Goal: Task Accomplishment & Management: Manage account settings

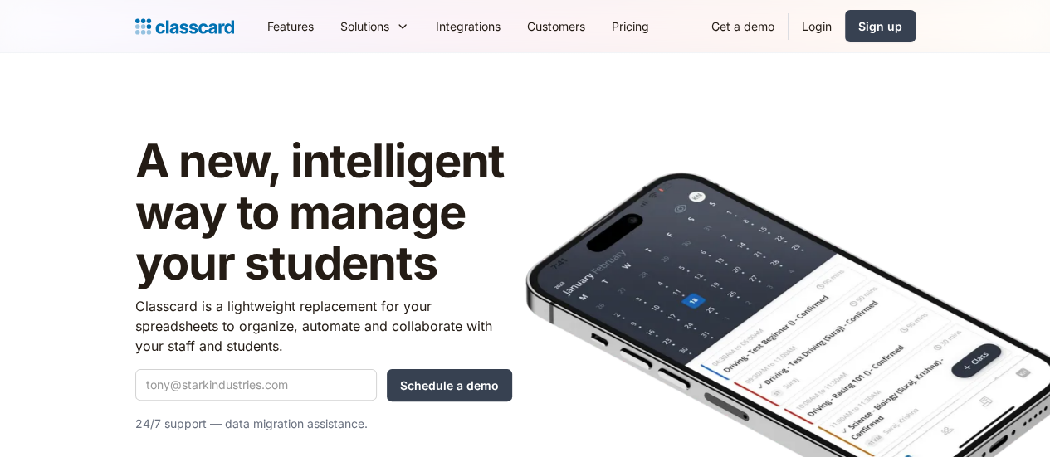
scroll to position [134, 0]
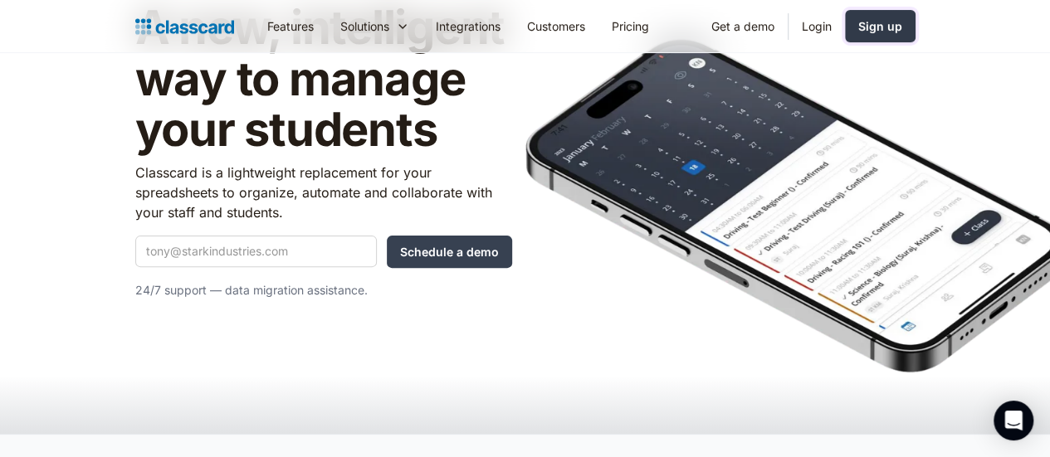
click at [902, 28] on div "Sign up" at bounding box center [880, 25] width 44 height 17
click at [845, 22] on link "Login" at bounding box center [817, 25] width 56 height 37
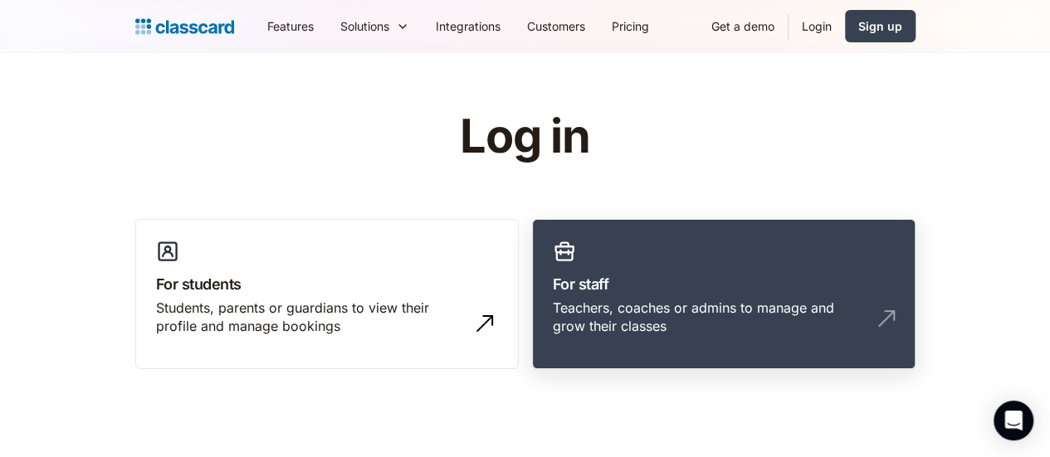
click at [598, 294] on h3 "For staff" at bounding box center [724, 284] width 342 height 22
